Goal: Transaction & Acquisition: Download file/media

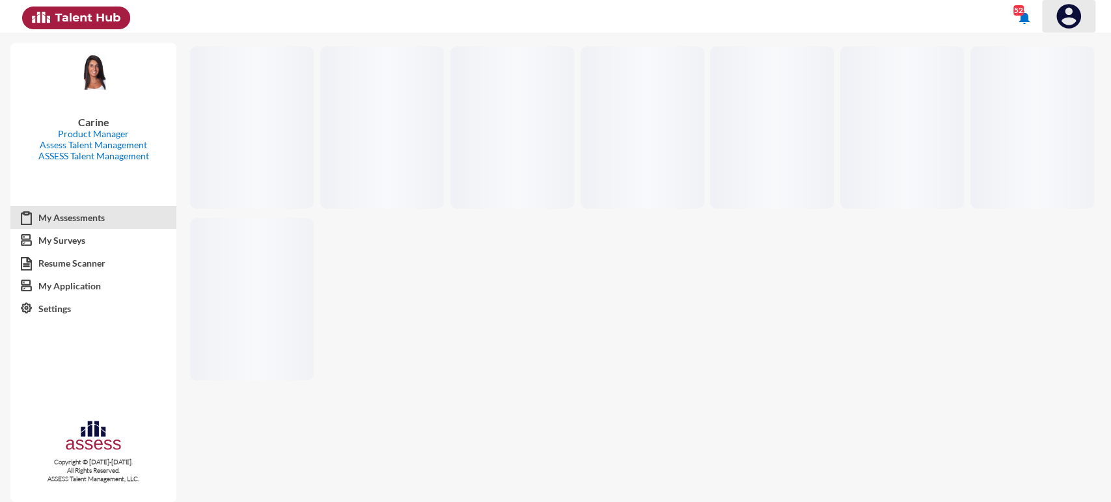
click at [1078, 10] on img at bounding box center [1069, 16] width 26 height 26
click at [1041, 43] on div at bounding box center [1039, 45] width 14 height 14
click at [1060, 16] on img at bounding box center [1069, 16] width 26 height 26
click at [1060, 50] on button at bounding box center [1053, 45] width 81 height 25
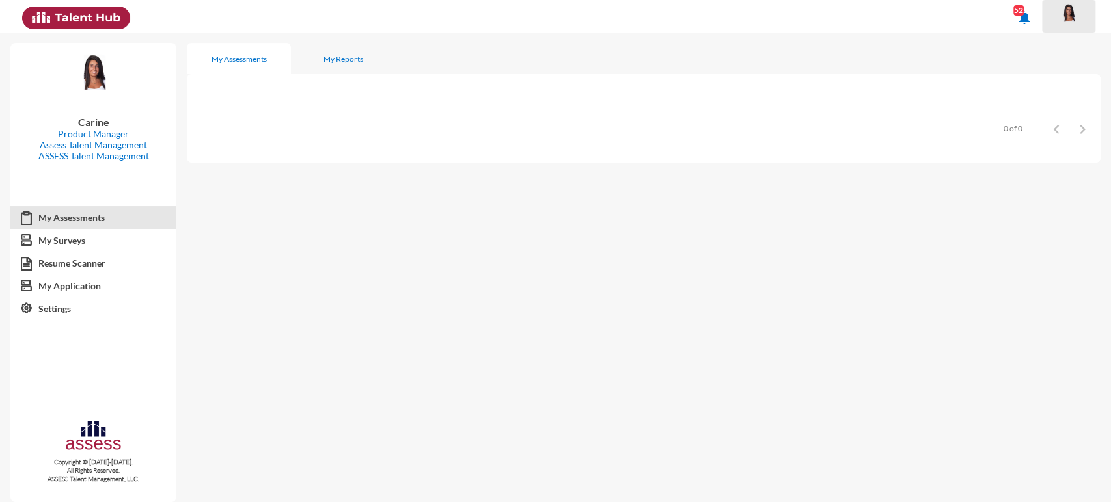
click at [1067, 4] on img at bounding box center [1069, 13] width 26 height 20
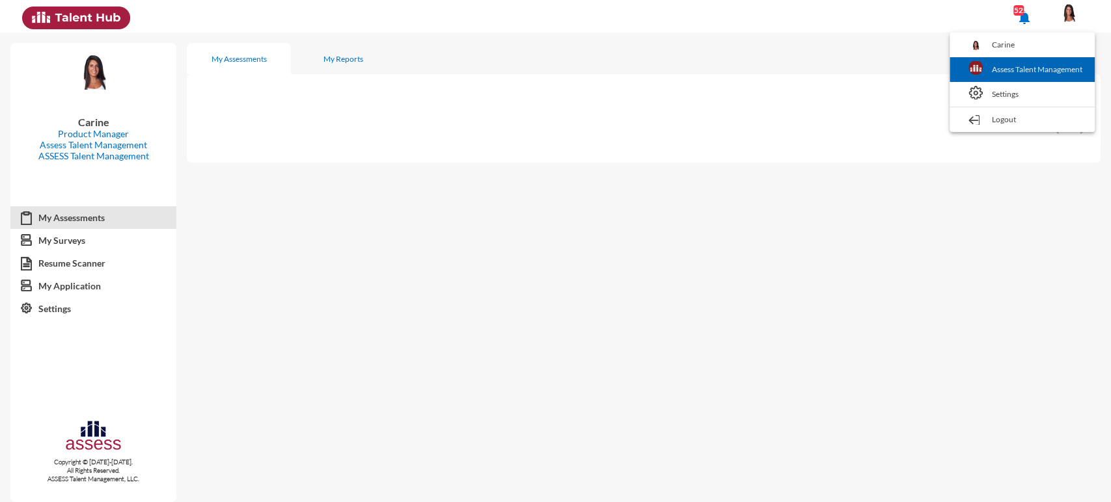
click at [1046, 66] on link "Assess Talent Management" at bounding box center [1022, 69] width 132 height 25
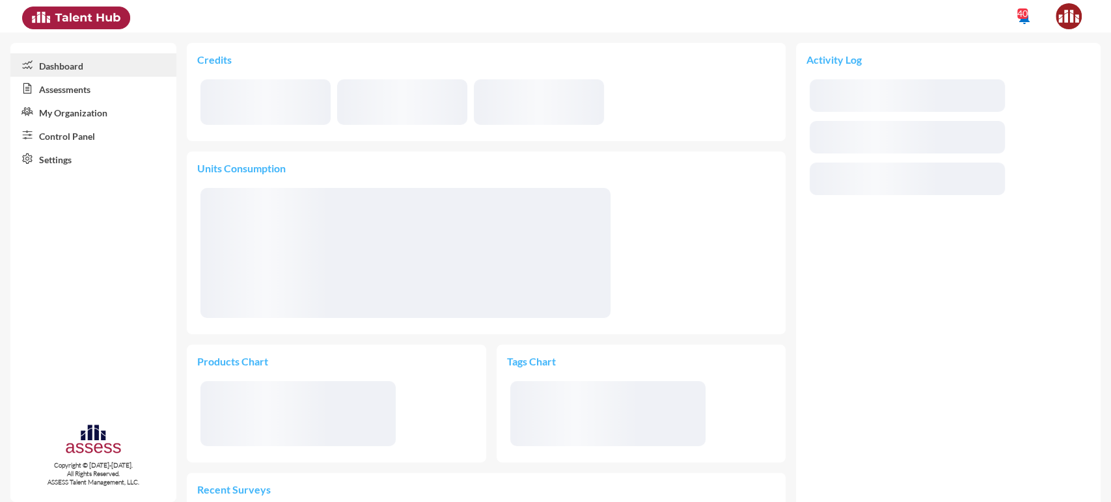
click at [85, 139] on link "Control Panel" at bounding box center [93, 135] width 166 height 23
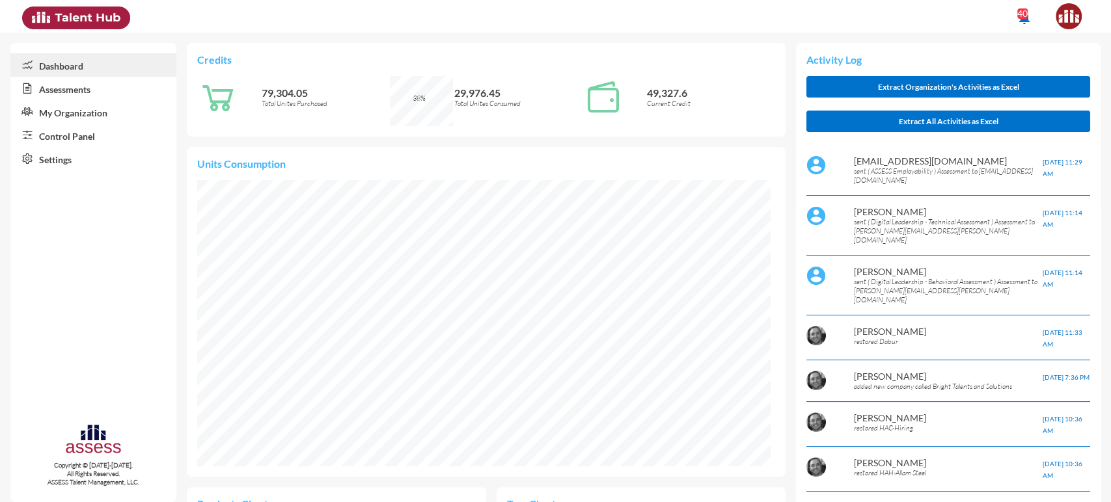
click at [68, 137] on link "Control Panel" at bounding box center [93, 135] width 166 height 23
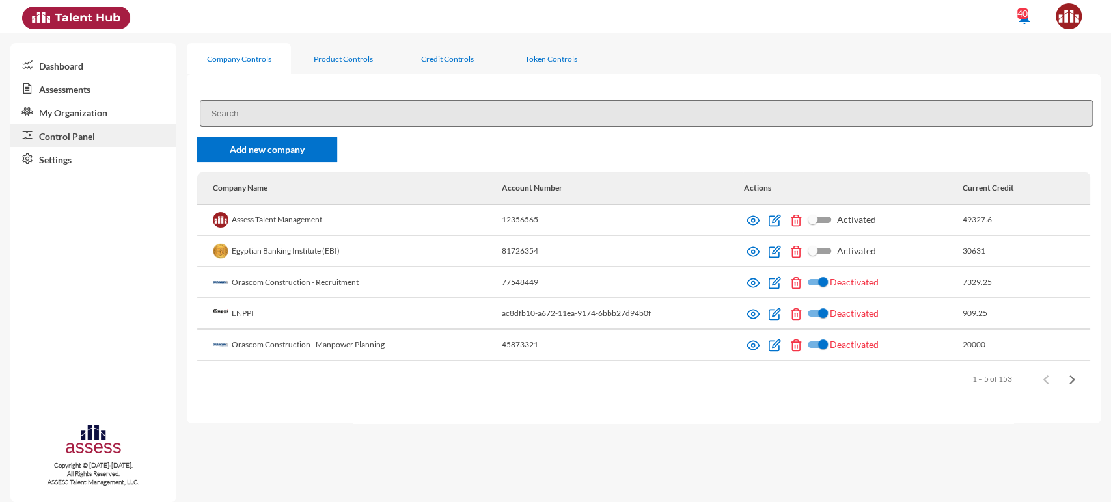
click at [249, 109] on input at bounding box center [646, 113] width 893 height 27
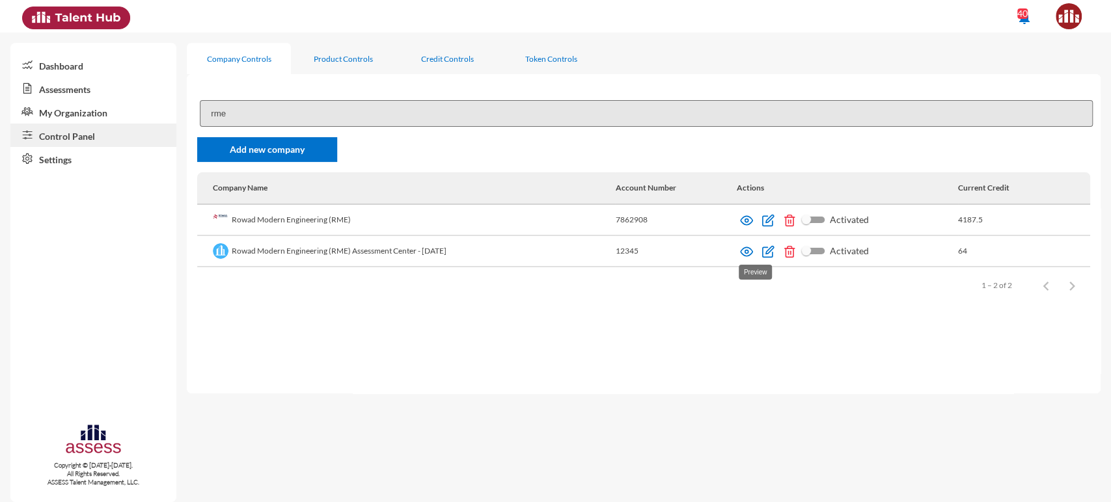
type input "rme"
click at [753, 246] on img at bounding box center [746, 251] width 13 height 13
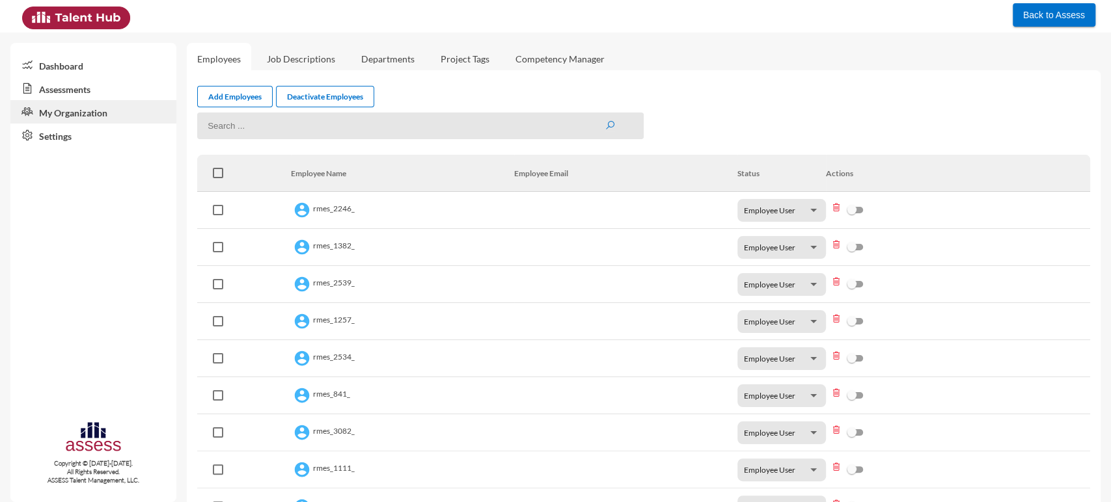
click at [100, 81] on link "Assessments" at bounding box center [93, 88] width 166 height 23
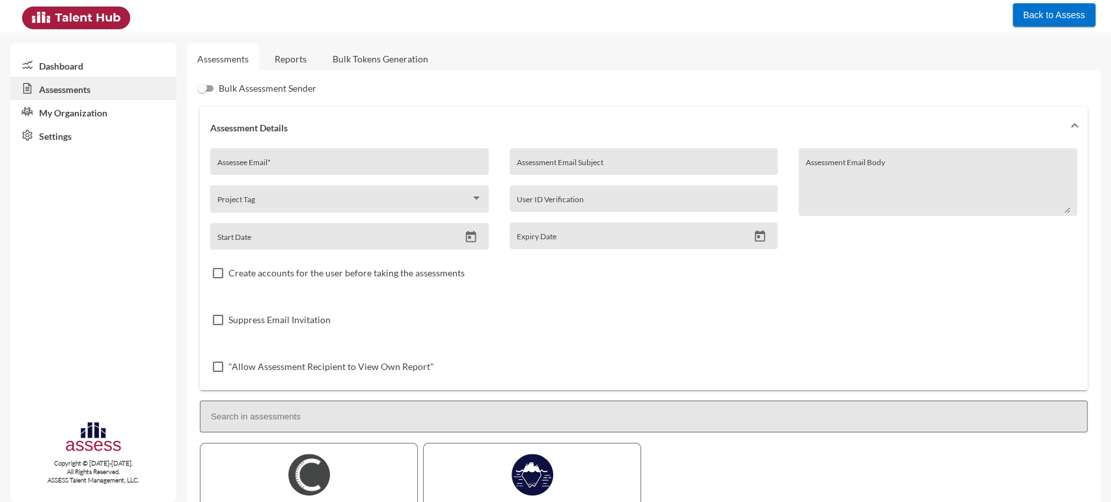
click at [266, 66] on link "Reports" at bounding box center [290, 59] width 53 height 32
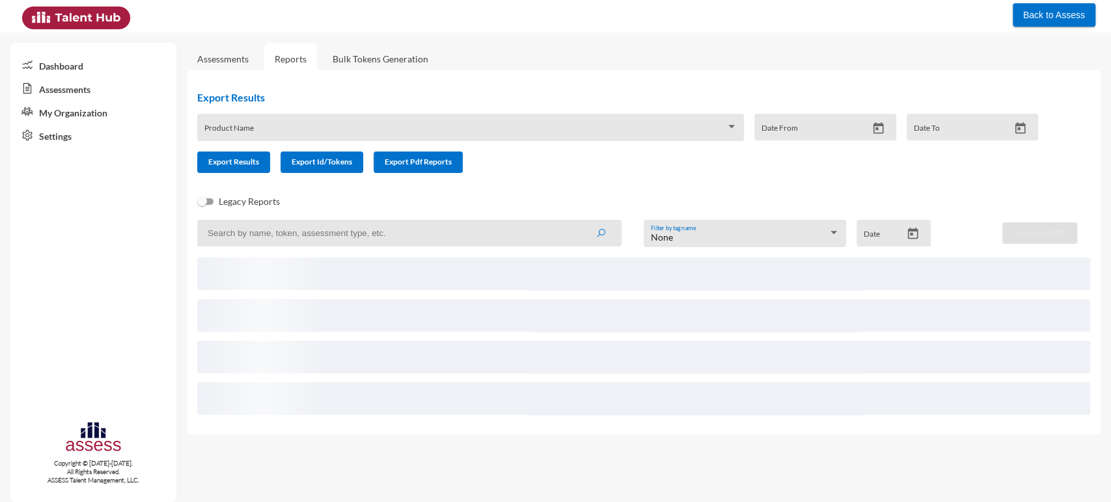
click at [251, 231] on input at bounding box center [409, 233] width 424 height 27
paste input "RMES_4902"
click at [580, 221] on button "submit" at bounding box center [601, 232] width 42 height 23
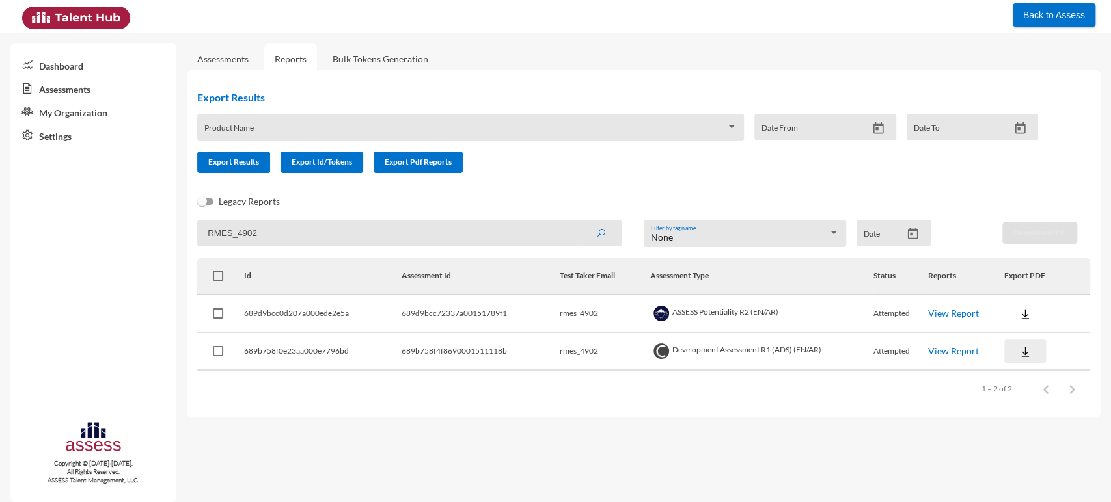
click at [1028, 348] on img at bounding box center [1025, 352] width 13 height 13
click at [1020, 374] on button "OCM / EN" at bounding box center [1057, 376] width 107 height 25
click at [1023, 354] on img at bounding box center [1025, 352] width 13 height 13
click at [1036, 424] on button "Personality / EN" at bounding box center [1057, 426] width 107 height 25
click at [1022, 320] on img at bounding box center [1025, 314] width 13 height 13
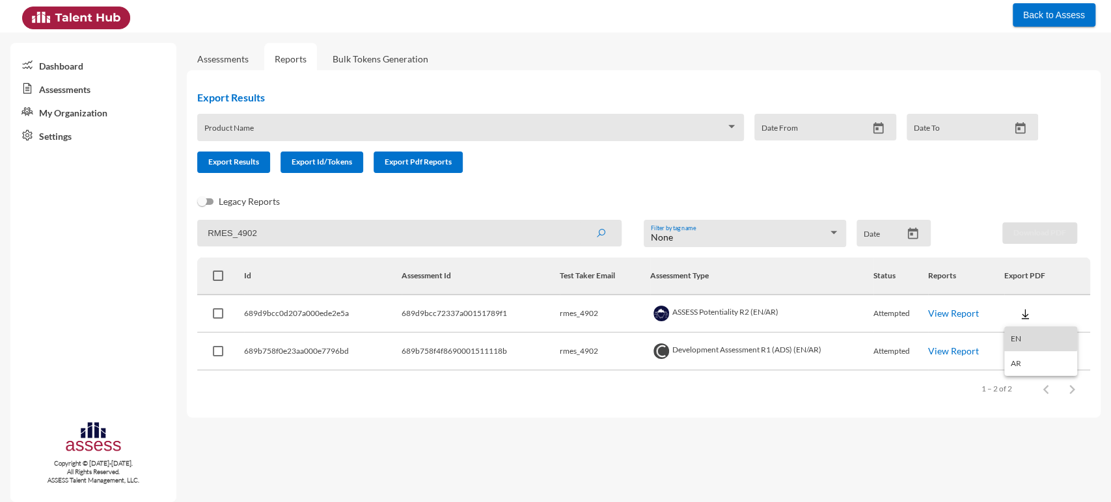
click at [1026, 338] on button "EN" at bounding box center [1040, 339] width 73 height 25
click at [239, 240] on input "RMES_4902" at bounding box center [409, 233] width 424 height 27
paste input "4044"
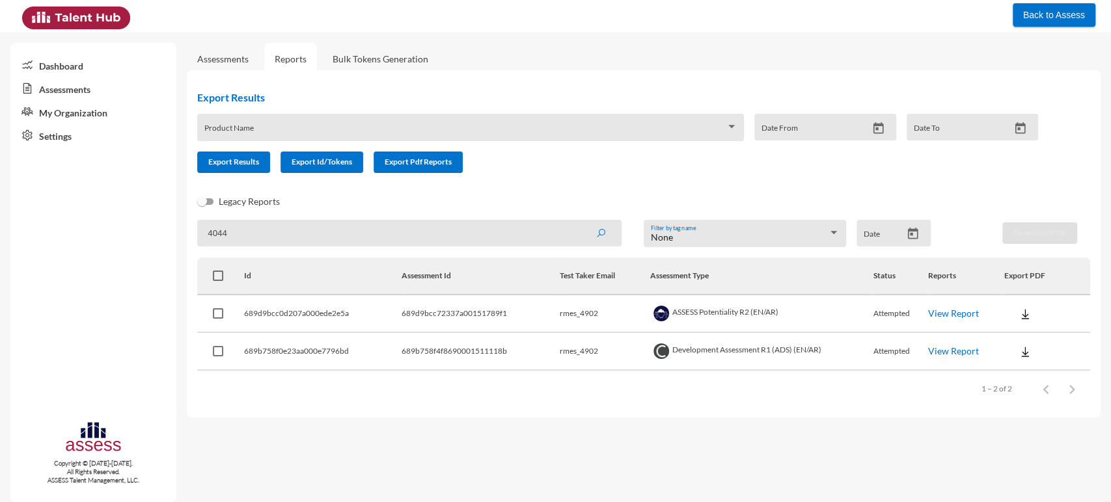
click at [580, 221] on button "submit" at bounding box center [601, 232] width 42 height 23
click at [1022, 319] on img at bounding box center [1025, 314] width 13 height 13
click at [1028, 337] on button "EN" at bounding box center [1040, 339] width 73 height 25
click at [219, 239] on input "4044" at bounding box center [409, 233] width 424 height 27
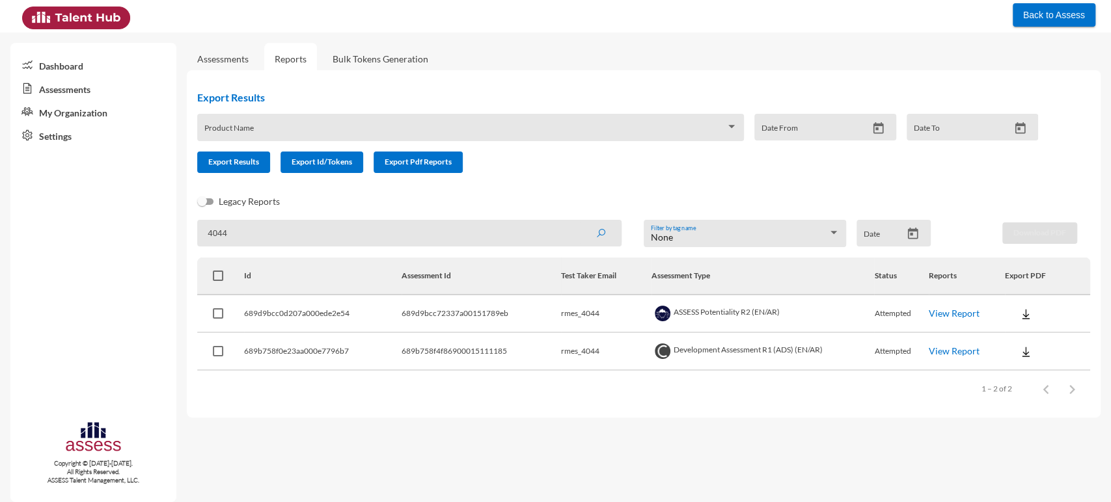
paste input "948"
click at [580, 221] on button "submit" at bounding box center [601, 232] width 42 height 23
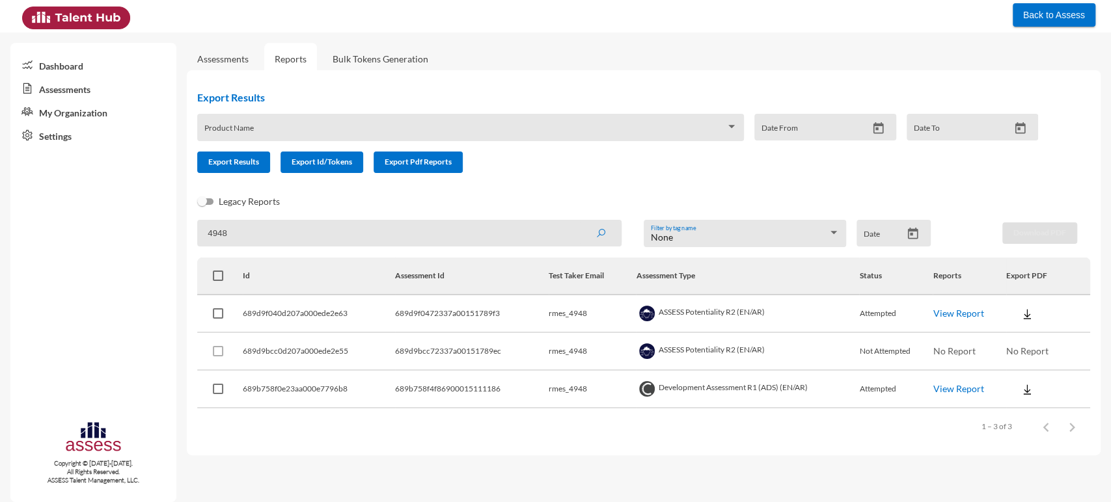
click at [1030, 309] on img at bounding box center [1026, 314] width 13 height 13
click at [1026, 336] on button "EN" at bounding box center [1043, 339] width 73 height 25
click at [224, 222] on input "4948" at bounding box center [409, 233] width 424 height 27
paste input "RMES_5606"
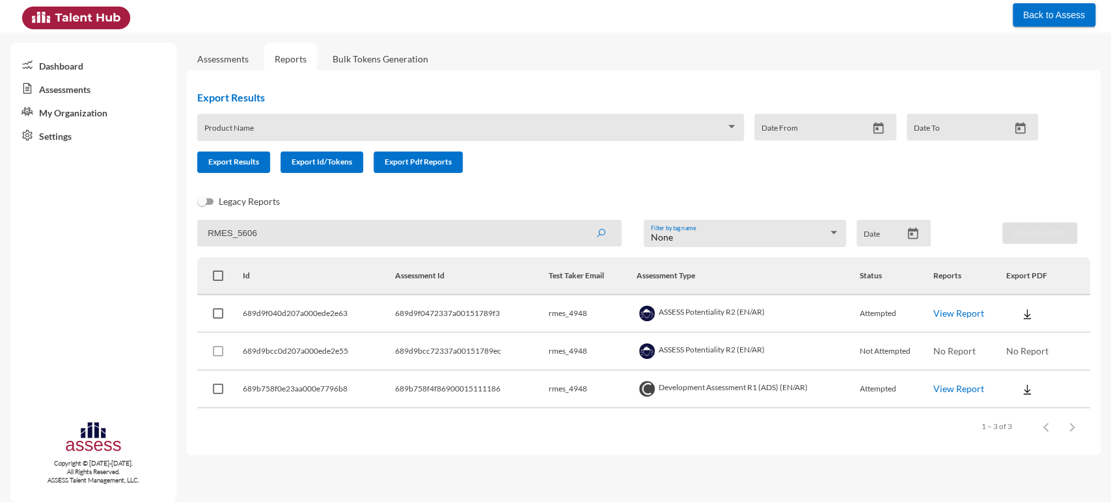
click at [580, 221] on button "submit" at bounding box center [601, 232] width 42 height 23
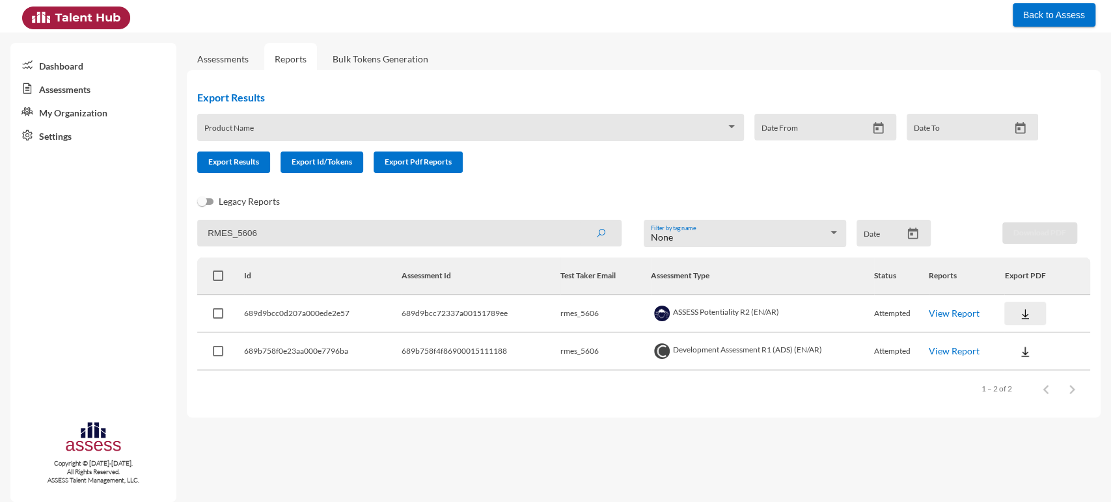
click at [1024, 316] on img at bounding box center [1025, 314] width 13 height 13
click at [1024, 346] on button "EN" at bounding box center [1040, 339] width 73 height 25
click at [233, 226] on input "RMES_5606" at bounding box center [409, 233] width 424 height 27
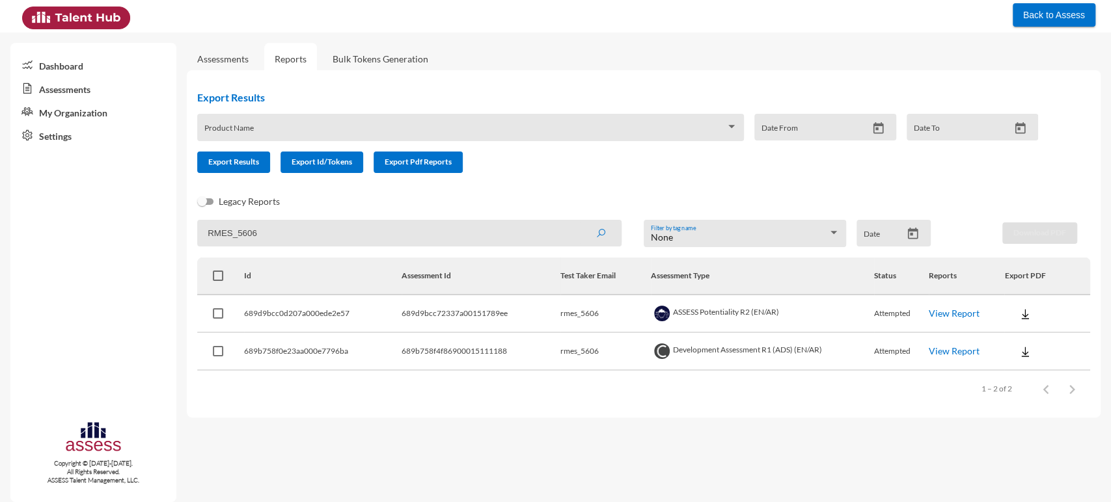
paste input "928"
click at [580, 221] on button "submit" at bounding box center [601, 232] width 42 height 23
click at [1019, 316] on img at bounding box center [1025, 314] width 13 height 13
click at [1020, 336] on button "EN" at bounding box center [1040, 339] width 73 height 25
click at [230, 232] on input "RMES_5928" at bounding box center [409, 233] width 424 height 27
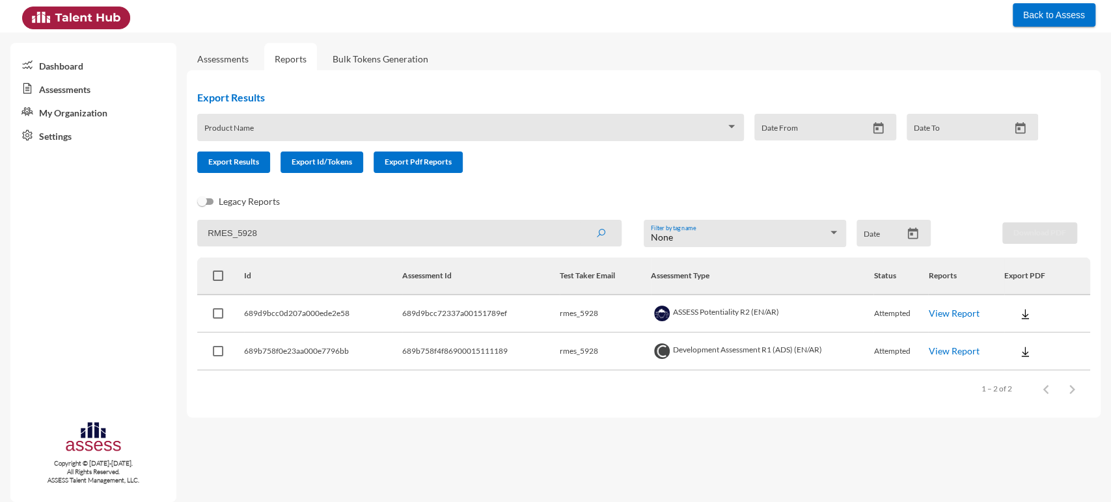
click at [230, 232] on input "RMES_5928" at bounding box center [409, 233] width 424 height 27
paste input "151"
type input "RMES_5151"
click at [580, 221] on button "submit" at bounding box center [601, 232] width 42 height 23
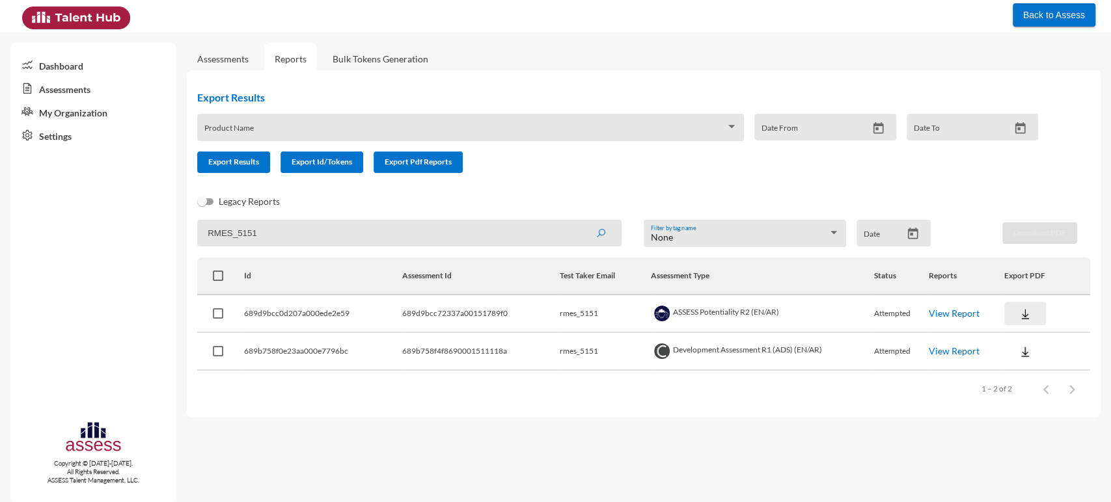
click at [1028, 315] on img at bounding box center [1025, 314] width 13 height 13
click at [1026, 337] on button "EN" at bounding box center [1040, 339] width 73 height 25
